Goal: Task Accomplishment & Management: Use online tool/utility

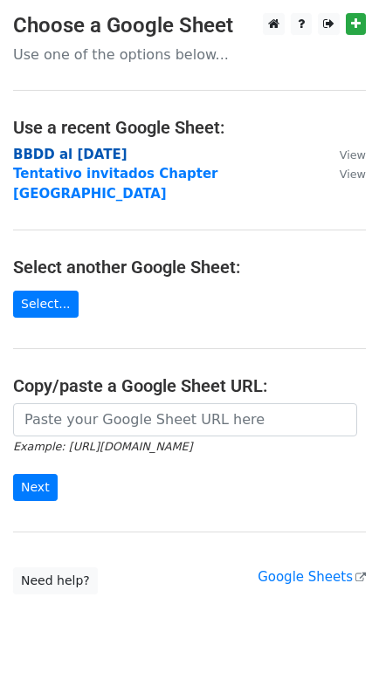
click at [84, 153] on strong "BBDD al [DATE]" at bounding box center [70, 155] width 114 height 16
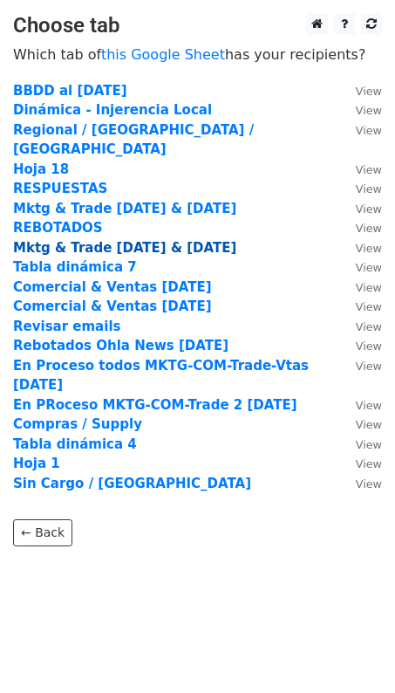
click at [113, 240] on strong "Mktg & Trade 11 & 30Sep25" at bounding box center [124, 248] width 223 height 16
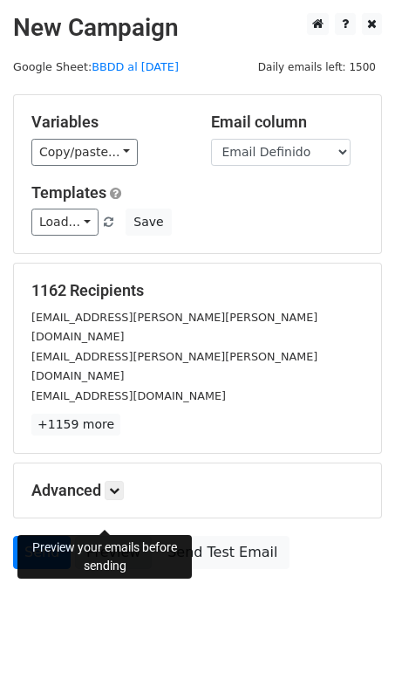
click at [107, 536] on link "Preview" at bounding box center [113, 552] width 77 height 33
click at [96, 536] on link "Preview" at bounding box center [113, 552] width 77 height 33
click at [94, 536] on link "Preview" at bounding box center [113, 552] width 77 height 33
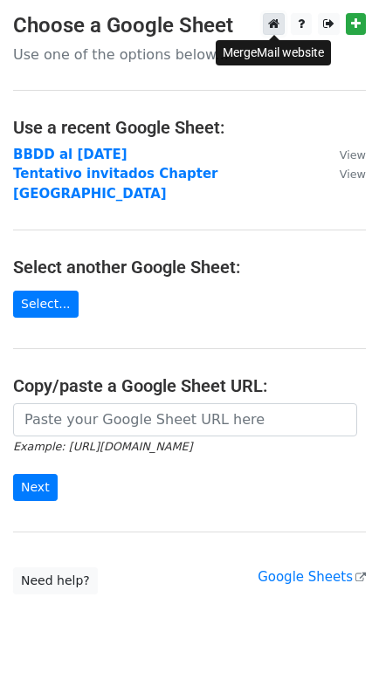
click at [275, 23] on icon at bounding box center [273, 23] width 11 height 12
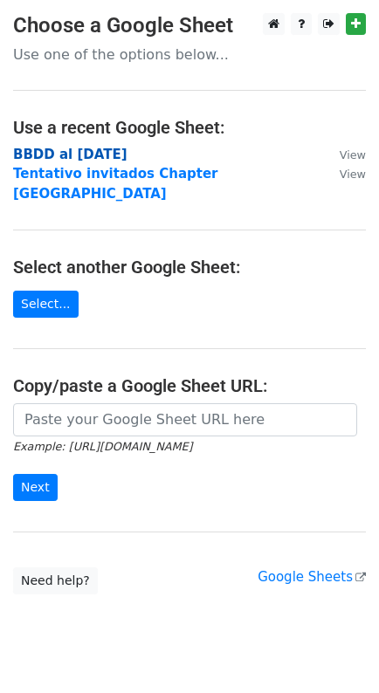
click at [85, 152] on strong "BBDD al [DATE]" at bounding box center [70, 155] width 114 height 16
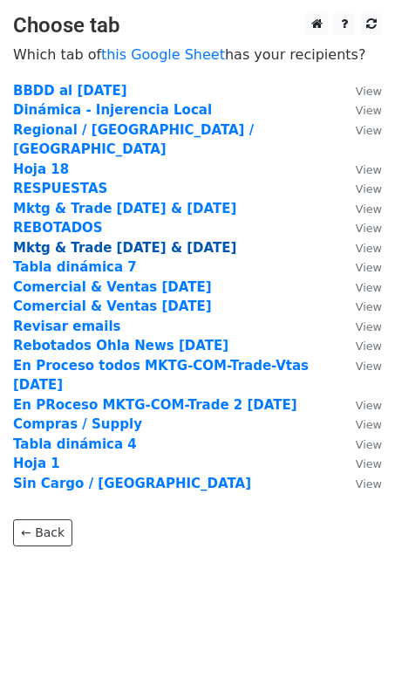
click at [118, 240] on strong "Mktg & Trade 11 & 30Sep25" at bounding box center [124, 248] width 223 height 16
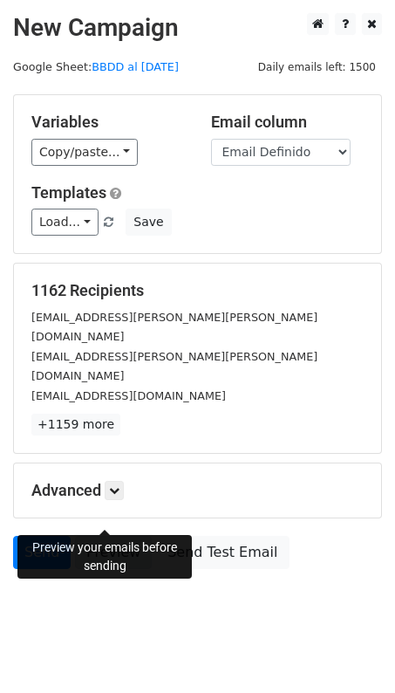
click at [99, 536] on link "Preview" at bounding box center [113, 552] width 77 height 33
click at [117, 536] on link "Preview" at bounding box center [113, 552] width 77 height 33
click at [106, 536] on link "Preview" at bounding box center [113, 552] width 77 height 33
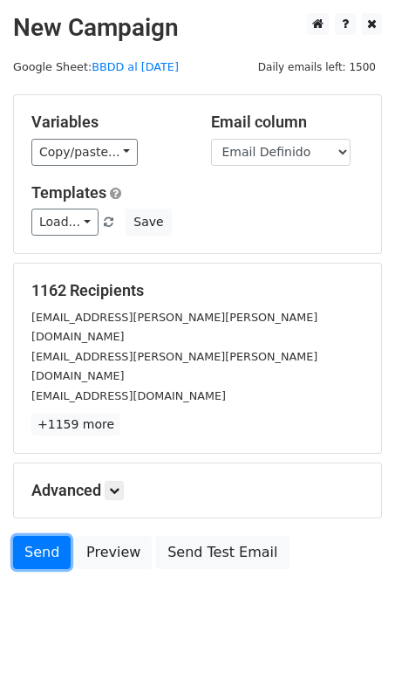
drag, startPoint x: 43, startPoint y: 507, endPoint x: 22, endPoint y: 485, distance: 30.2
click at [43, 536] on link "Send" at bounding box center [42, 552] width 58 height 33
